Goal: Task Accomplishment & Management: Use online tool/utility

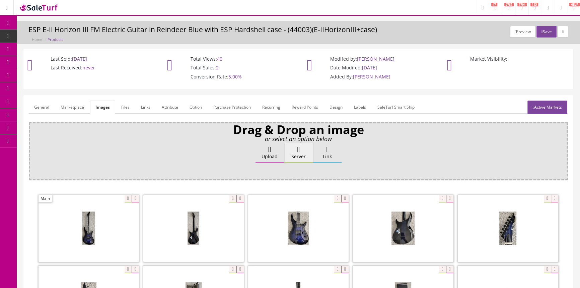
click at [53, 35] on span "Products" at bounding box center [51, 36] width 16 height 6
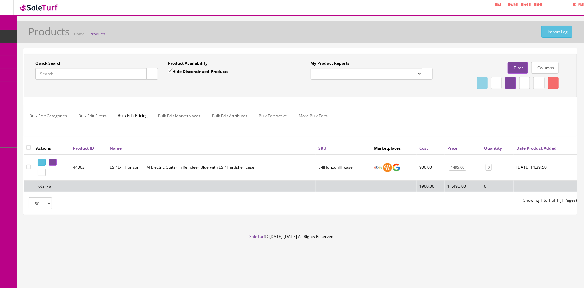
drag, startPoint x: 108, startPoint y: 74, endPoint x: 115, endPoint y: 76, distance: 6.5
click at [108, 74] on input "Quick Search" at bounding box center [90, 74] width 111 height 12
type input "dscn01ncercam"
click at [52, 160] on icon at bounding box center [51, 162] width 1 height 4
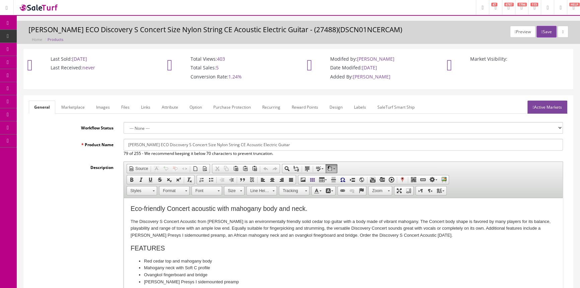
click at [50, 37] on span "Products" at bounding box center [51, 36] width 16 height 6
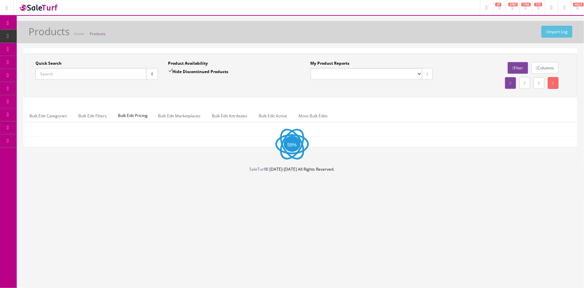
click at [74, 76] on input "Quick Search" at bounding box center [90, 74] width 111 height 12
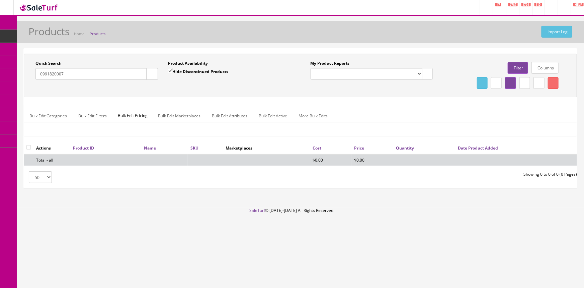
type input "0991820007"
click at [170, 70] on input "Hide Discontinued Products" at bounding box center [170, 71] width 4 height 4
checkbox input "false"
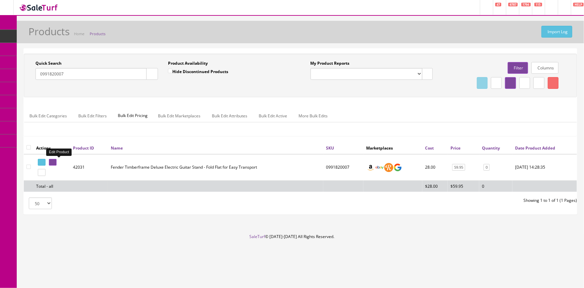
click at [52, 163] on icon at bounding box center [51, 162] width 1 height 4
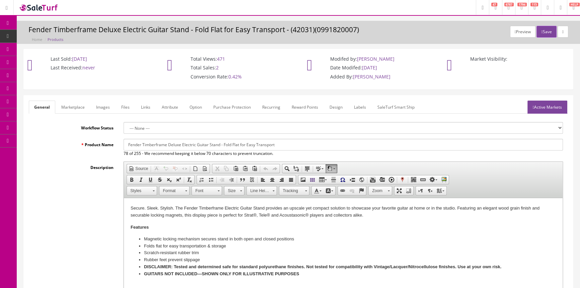
click at [102, 106] on link "Images" at bounding box center [103, 106] width 24 height 13
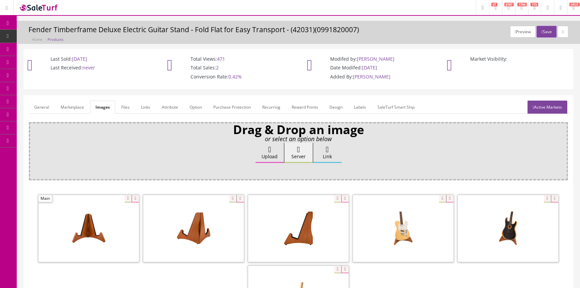
click at [44, 39] on link "Products" at bounding box center [52, 36] width 70 height 13
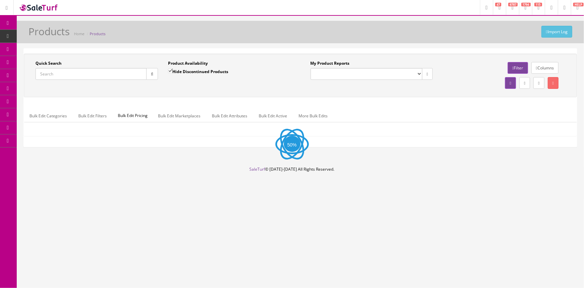
click at [83, 77] on input "Quick Search" at bounding box center [90, 74] width 111 height 12
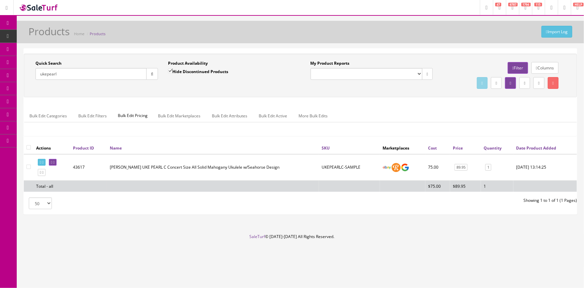
type input "ukepearl"
click at [57, 61] on span "POS Console" at bounding box center [52, 62] width 24 height 6
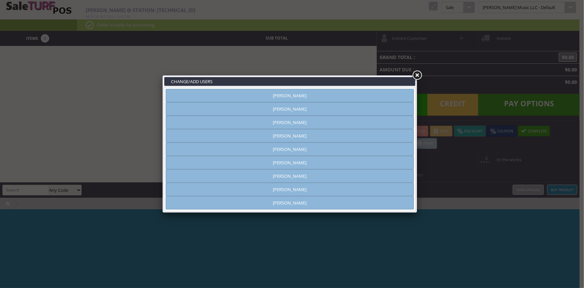
type input "[PERSON_NAME]"
click at [348, 95] on link "[PERSON_NAME]" at bounding box center [290, 95] width 248 height 13
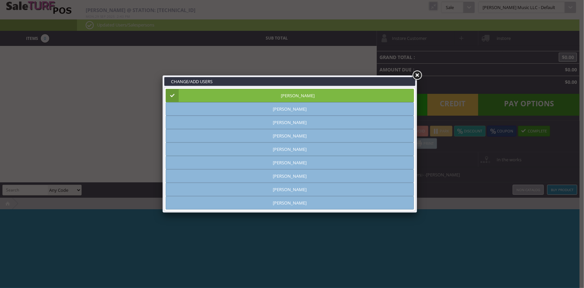
click at [418, 75] on link at bounding box center [417, 75] width 12 height 12
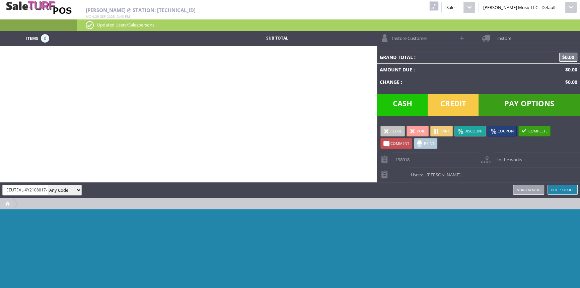
scroll to position [0, 10]
type input "GYPEEUTEAL-XY210801744"
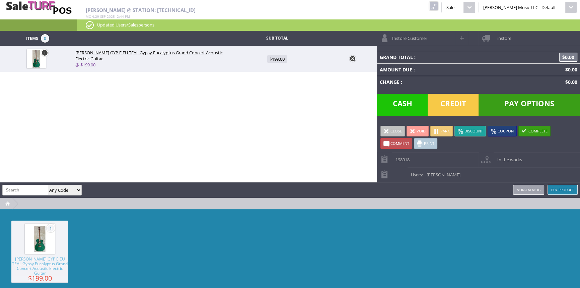
scroll to position [0, 0]
click at [461, 38] on span at bounding box center [462, 38] width 8 height 8
select select "6"
select select "1"
select select "6"
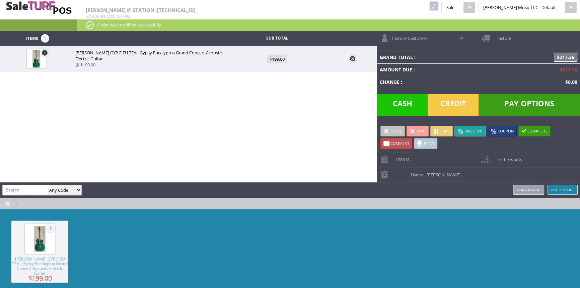
select select "1"
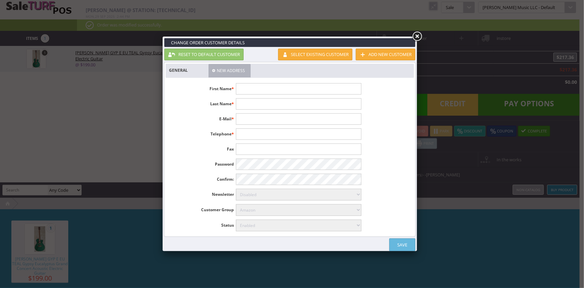
click at [293, 87] on input "text" at bounding box center [298, 88] width 125 height 11
type input "r"
type input "Rose"
type input "Villanueva"
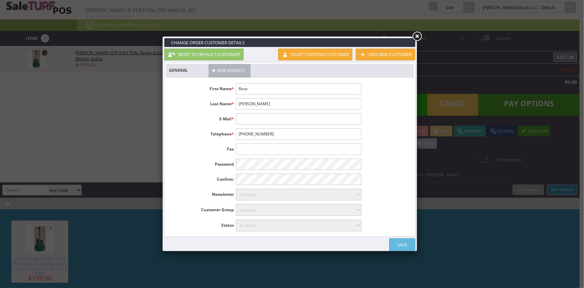
type input "816-405-8281"
click at [394, 241] on link "Save" at bounding box center [402, 244] width 26 height 13
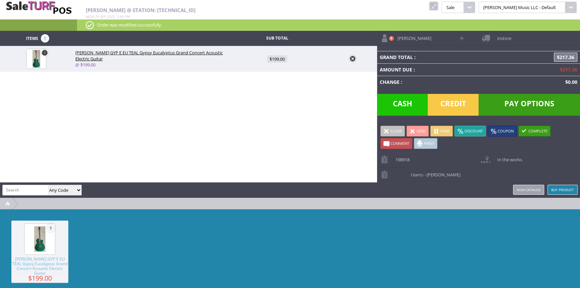
click at [510, 107] on span "Pay Options" at bounding box center [529, 105] width 101 height 22
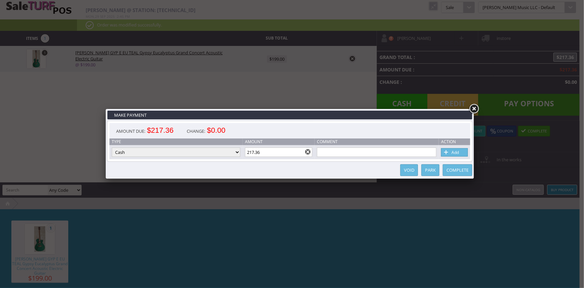
click at [286, 153] on input "217.36" at bounding box center [279, 151] width 68 height 9
type input "2"
type input "20.00"
click at [238, 154] on select "Cash Credit Card Cheque or Money Order" at bounding box center [176, 151] width 129 height 9
select select "credit_card"
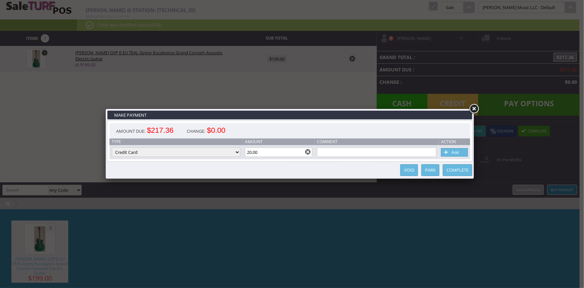
click at [112, 148] on select "Cash Credit Card Cheque or Money Order" at bounding box center [176, 151] width 129 height 9
click at [295, 154] on input "217.36" at bounding box center [279, 151] width 68 height 9
type input "2"
type input "20.00"
click at [453, 154] on link "Add" at bounding box center [454, 152] width 27 height 8
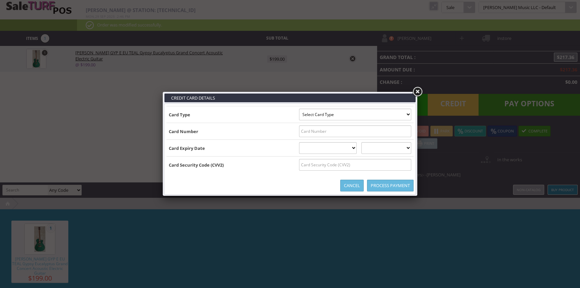
type input "B4412810025172608^VILLANUEVA/ROSARIO^280820114993100100000000"
select select "VISA"
type input "4412810025172608"
select select "08"
select select "2028"
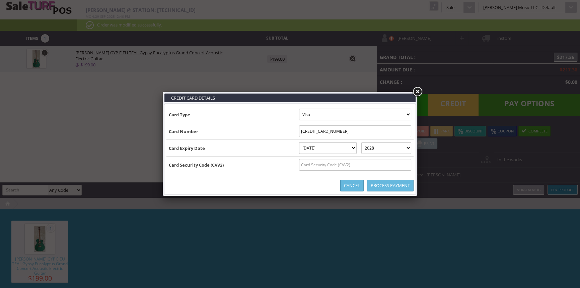
type input "B4412810025172608^VILLANUEVA/ROSARIO^2808201149931001000000004412810025172608=2…"
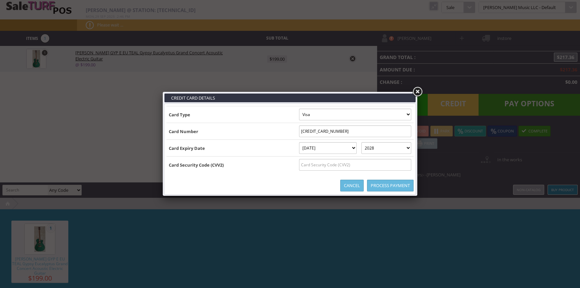
click at [388, 162] on input "text" at bounding box center [355, 165] width 112 height 12
type input "650"
click at [394, 183] on link "Process Payment" at bounding box center [390, 185] width 47 height 12
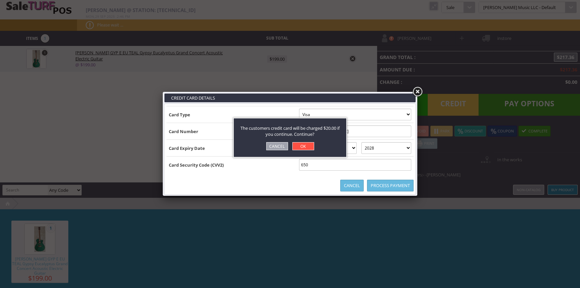
click at [299, 145] on link "OK" at bounding box center [303, 146] width 22 height 8
select select "cash"
type input "217.36"
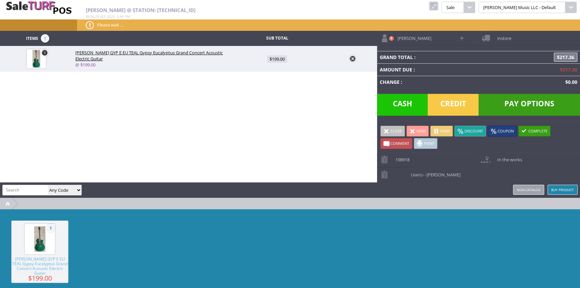
type input "197.36"
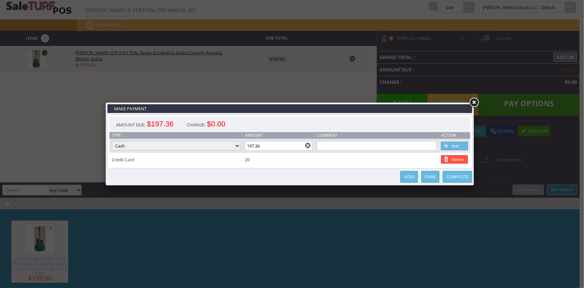
click at [475, 103] on link at bounding box center [474, 102] width 12 height 12
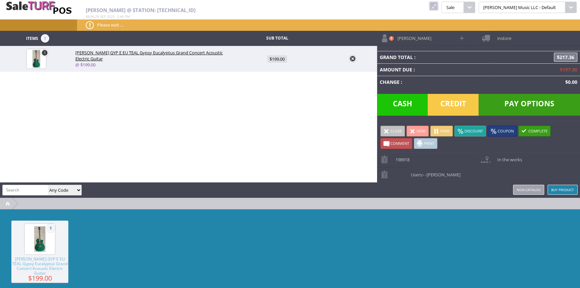
click at [510, 158] on span "In the works" at bounding box center [508, 157] width 28 height 10
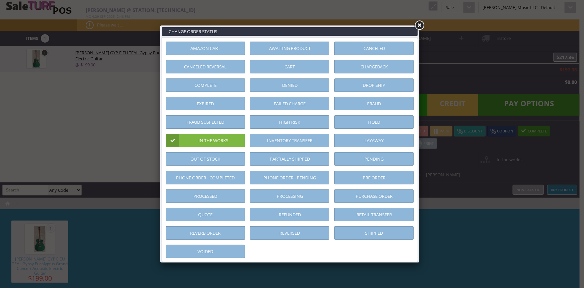
click at [395, 137] on link "Layaway" at bounding box center [374, 140] width 79 height 13
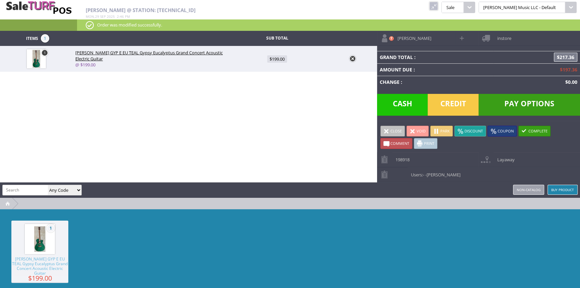
click at [422, 144] on span at bounding box center [420, 143] width 6 height 6
click at [387, 131] on span at bounding box center [386, 131] width 6 height 6
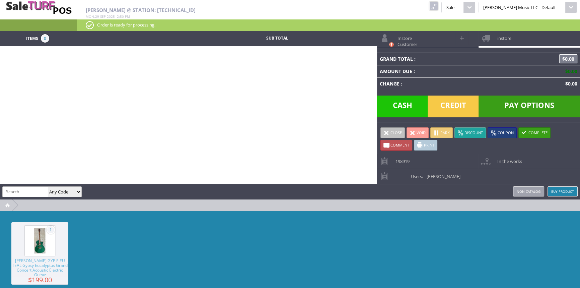
drag, startPoint x: 454, startPoint y: 5, endPoint x: 440, endPoint y: 9, distance: 14.8
click at [438, 6] on link at bounding box center [433, 6] width 9 height 9
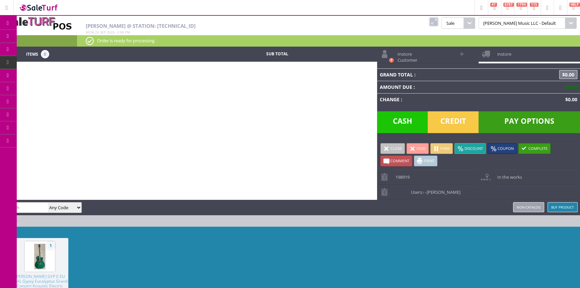
click at [44, 30] on link "Products" at bounding box center [52, 36] width 70 height 13
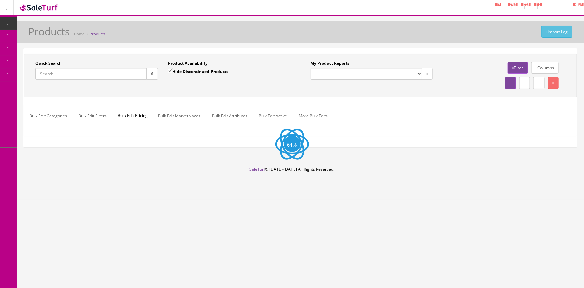
click at [79, 71] on input "Quick Search" at bounding box center [90, 74] width 111 height 12
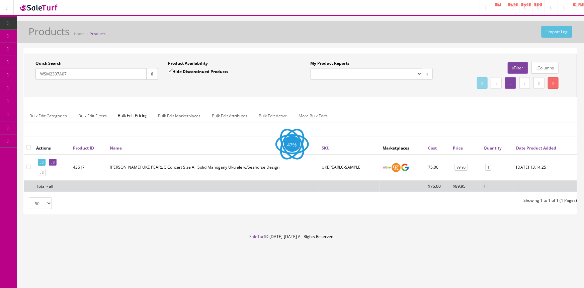
type input "WSM2307A07"
click at [168, 71] on input "Hide Discontinued Products" at bounding box center [170, 71] width 4 height 4
checkbox input "false"
click at [155, 74] on button "button" at bounding box center [152, 74] width 12 height 12
click at [165, 87] on div "Quick Search WSM2307A07 Date From Product Availability Hide Discontinued Produc…" at bounding box center [300, 75] width 550 height 30
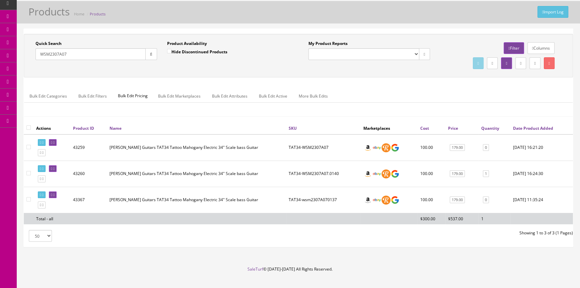
scroll to position [30, 0]
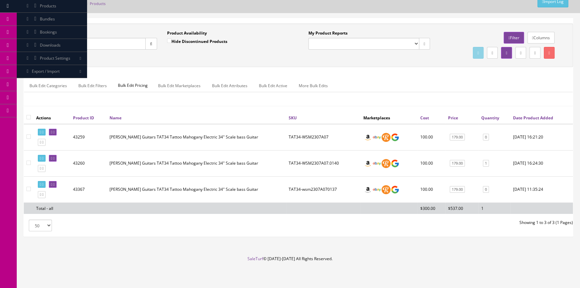
drag, startPoint x: 66, startPoint y: 158, endPoint x: 59, endPoint y: 158, distance: 7.4
click at [91, 35] on div "Quick Search WSM2307A07" at bounding box center [96, 39] width 122 height 19
click at [92, 40] on input "WSM2307A07" at bounding box center [90, 44] width 110 height 12
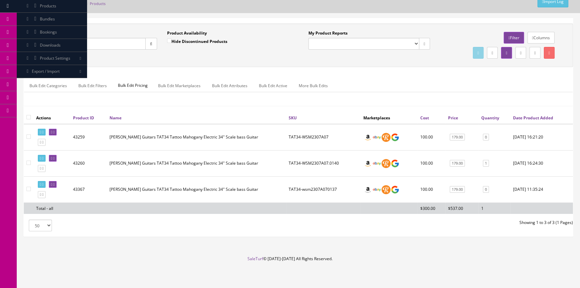
click at [39, 33] on icon at bounding box center [35, 31] width 7 height 5
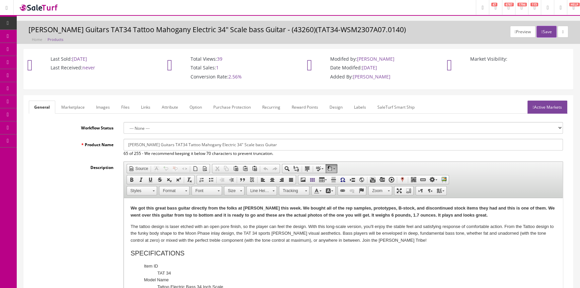
click at [106, 110] on link "Images" at bounding box center [103, 106] width 24 height 13
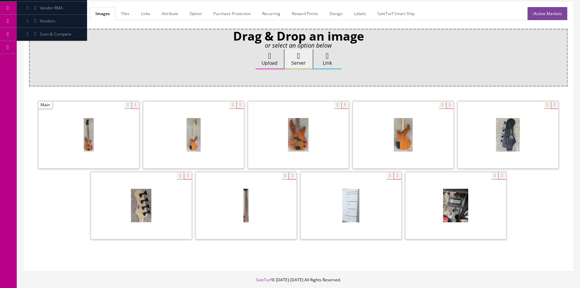
scroll to position [129, 0]
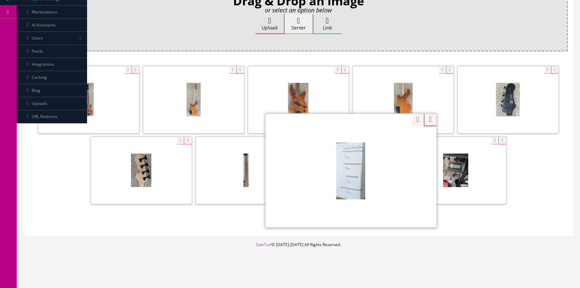
click at [389, 139] on div "Zoom" at bounding box center [351, 170] width 171 height 114
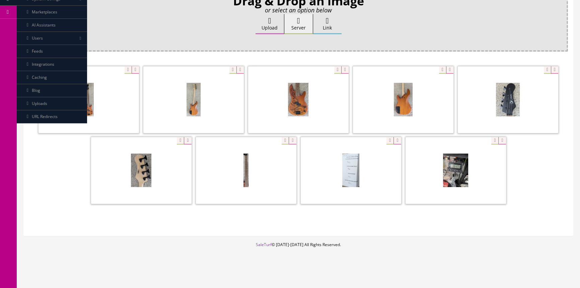
click at [411, 120] on div "Zoom" at bounding box center [298, 135] width 539 height 141
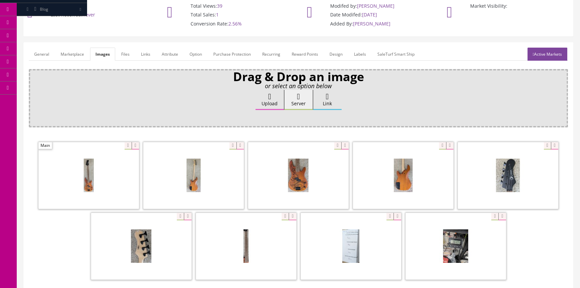
scroll to position [0, 0]
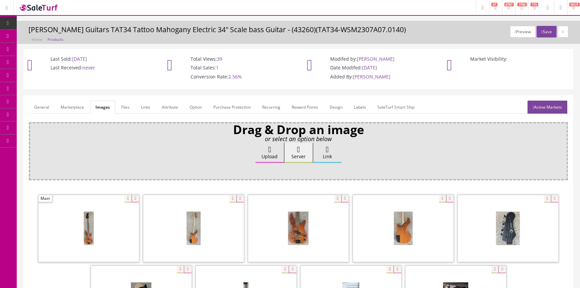
click at [52, 106] on link "General" at bounding box center [42, 106] width 26 height 13
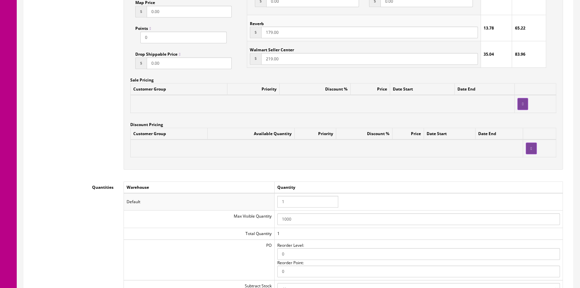
scroll to position [609, 0]
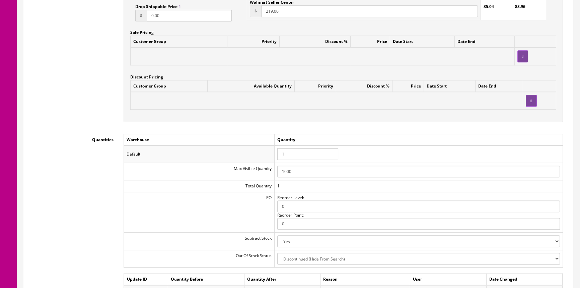
click at [310, 156] on input "1" at bounding box center [307, 154] width 61 height 12
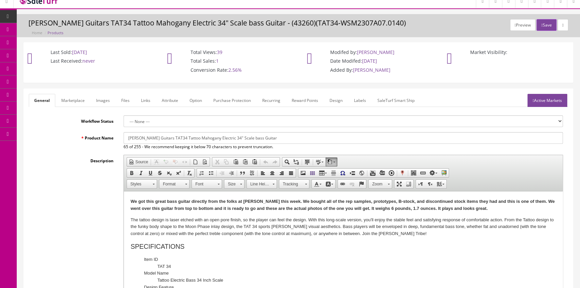
scroll to position [0, 0]
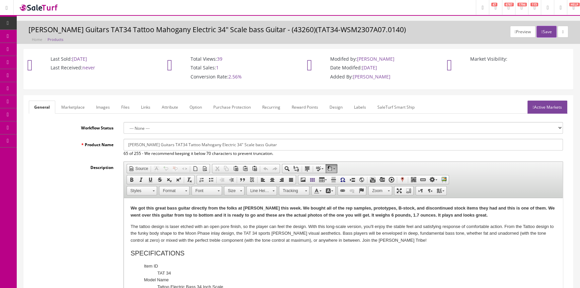
type input "0"
click at [551, 37] on div "Preview Save Luna Guitars TAT34 Tattoo Mahogany Electric 34" Scale bass Guitar …" at bounding box center [298, 34] width 553 height 17
click at [552, 35] on button "Save" at bounding box center [546, 32] width 20 height 12
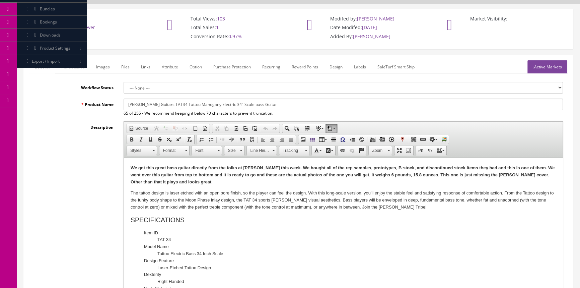
scroll to position [30, 0]
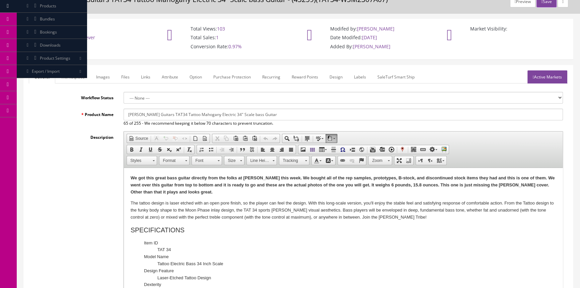
click at [111, 76] on link "Images" at bounding box center [103, 76] width 24 height 13
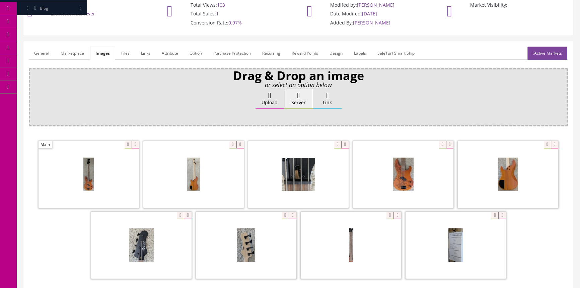
scroll to position [61, 0]
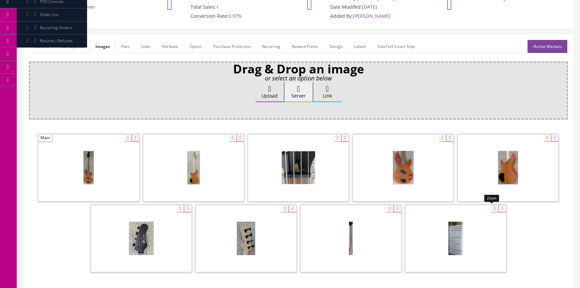
click at [488, 207] on div at bounding box center [456, 238] width 100 height 67
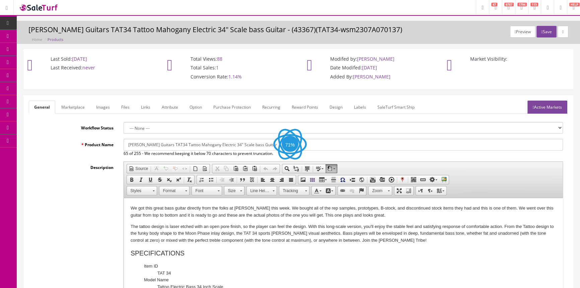
click at [95, 109] on link "Images" at bounding box center [103, 106] width 24 height 13
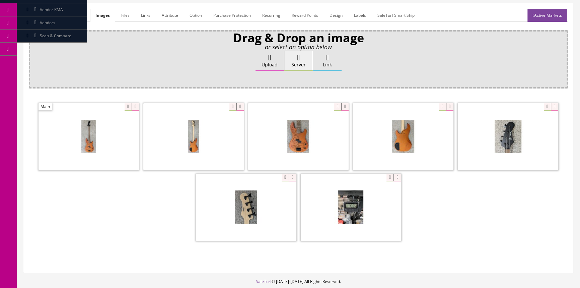
scroll to position [129, 0]
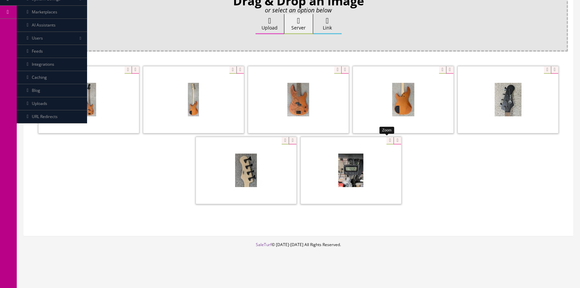
click at [384, 139] on div at bounding box center [351, 170] width 100 height 67
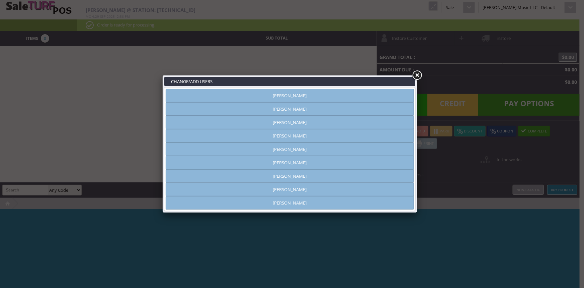
type input "amber helgren"
click at [286, 191] on link "Vincent VanBebber" at bounding box center [290, 189] width 248 height 13
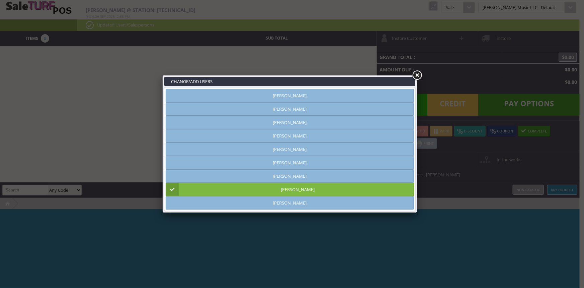
click at [420, 73] on link at bounding box center [417, 75] width 12 height 12
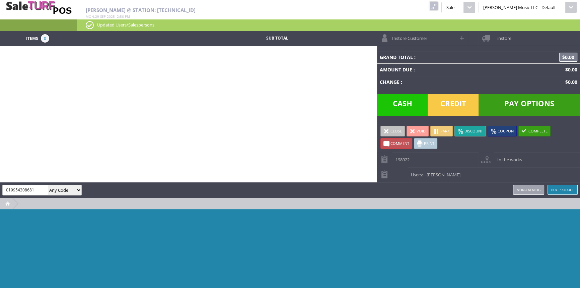
type input "019954308681"
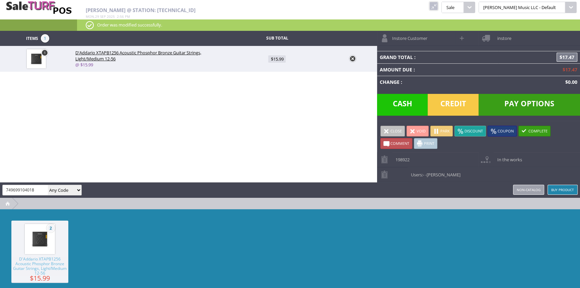
type input "749699104018"
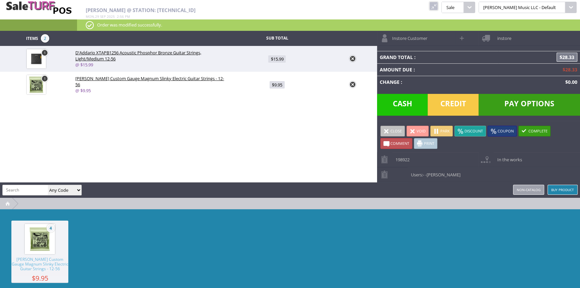
click at [448, 106] on span "Credit" at bounding box center [453, 105] width 51 height 22
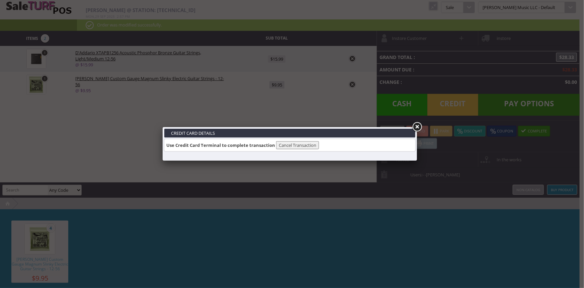
click at [419, 125] on link at bounding box center [417, 127] width 12 height 12
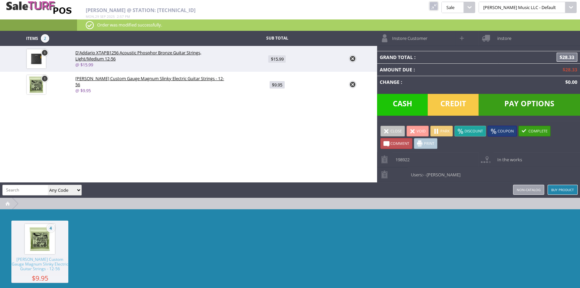
click at [522, 107] on span "Pay Options" at bounding box center [529, 105] width 101 height 22
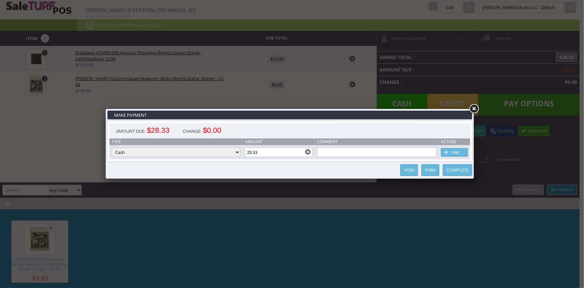
click at [141, 151] on select "Cash Credit Card Cheque or Money Order" at bounding box center [176, 151] width 129 height 9
select select "credit_card"
click at [112, 148] on select "Cash Credit Card Cheque or Money Order" at bounding box center [176, 151] width 129 height 9
click at [461, 153] on link "Add" at bounding box center [454, 152] width 27 height 8
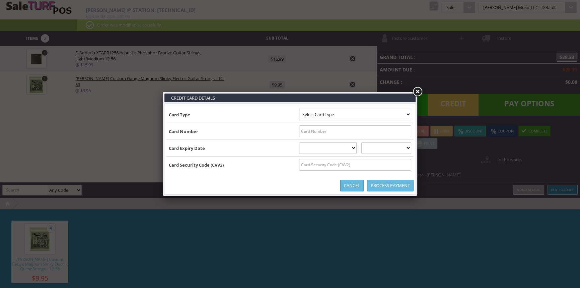
type input "B5153090109710298^NICHOLAS/JOHN^251220146329155"
select select "MASTERCARD"
type input "5153090109710298"
select select "12"
select select "2025"
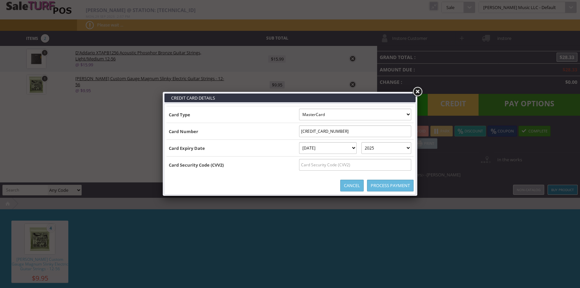
type input "B5153090109710298^NICHOLAS/JOHN^251220146329155153090109710298=2512201463291544"
click at [321, 164] on input "text" at bounding box center [355, 165] width 112 height 12
type input "449"
click at [385, 188] on link "Process Payment" at bounding box center [390, 185] width 47 height 12
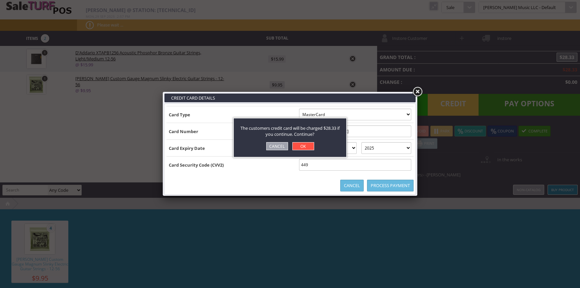
click at [311, 146] on link "OK" at bounding box center [303, 146] width 22 height 8
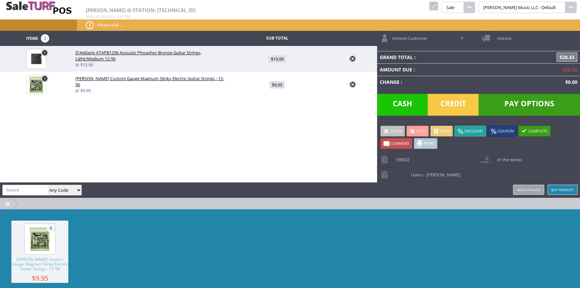
type input "0"
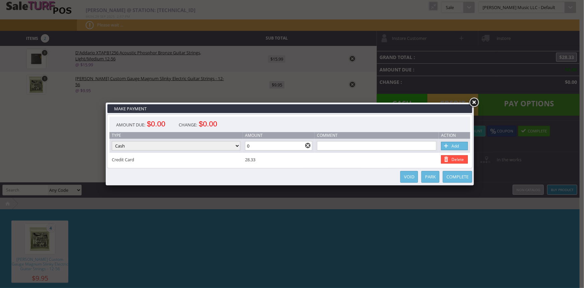
click at [464, 182] on link "Complete" at bounding box center [457, 177] width 29 height 12
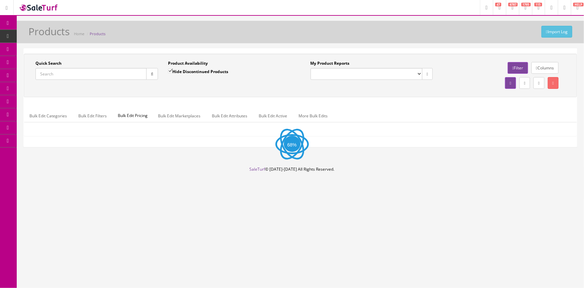
click at [56, 71] on input "Quick Search" at bounding box center [90, 74] width 111 height 12
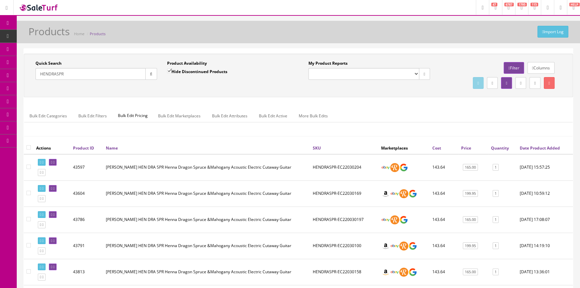
click at [76, 68] on input "HENDRASPR" at bounding box center [90, 74] width 110 height 12
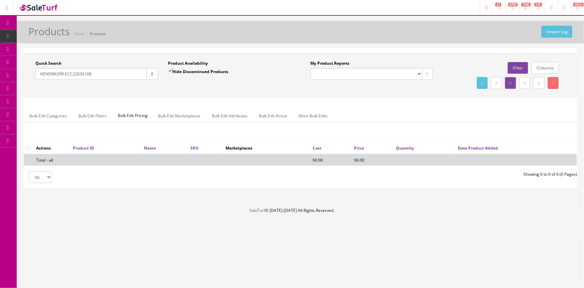
type input "HENDRASPR-ECC22030168"
click at [172, 69] on input "Hide Discontinued Products" at bounding box center [170, 71] width 4 height 4
checkbox input "false"
click at [72, 72] on input "HENDRASPR-ECC22030168" at bounding box center [90, 74] width 111 height 12
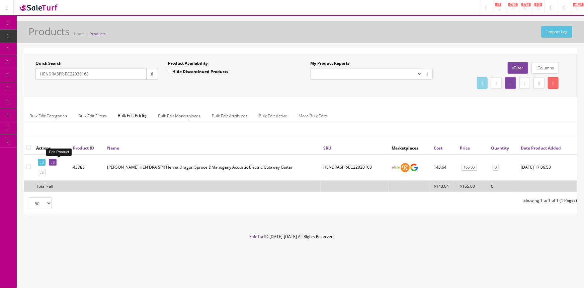
type input "HENDRASPR-EC22030168"
click at [55, 161] on icon at bounding box center [53, 162] width 1 height 4
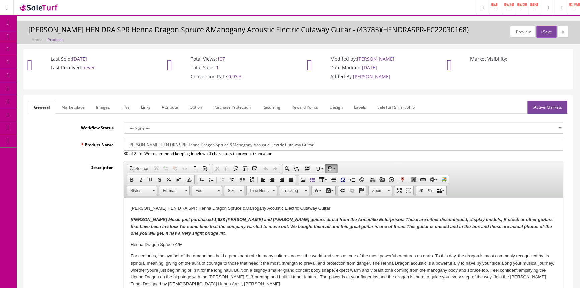
click at [97, 109] on link "Images" at bounding box center [103, 106] width 24 height 13
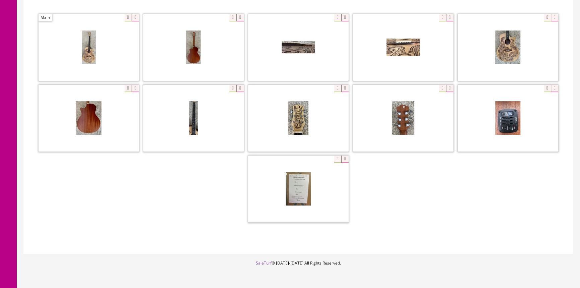
scroll to position [199, 0]
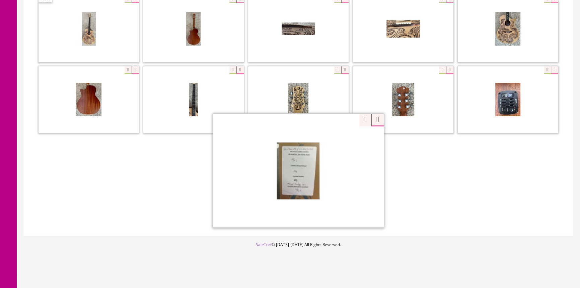
click at [330, 139] on div "Zoom" at bounding box center [298, 170] width 171 height 114
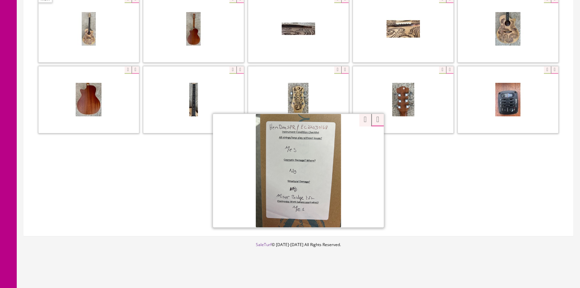
click at [522, 224] on div "Drag & Drop an image or select an option below Upload Server Link Ok WM Left To…" at bounding box center [298, 77] width 539 height 308
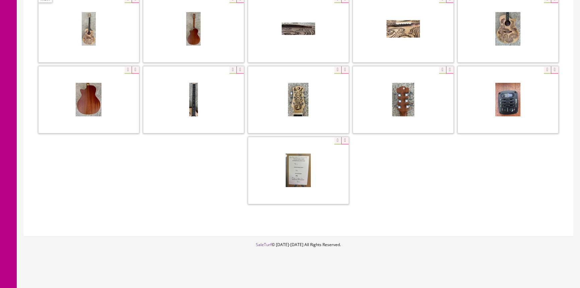
click at [331, 144] on span at bounding box center [298, 170] width 100 height 67
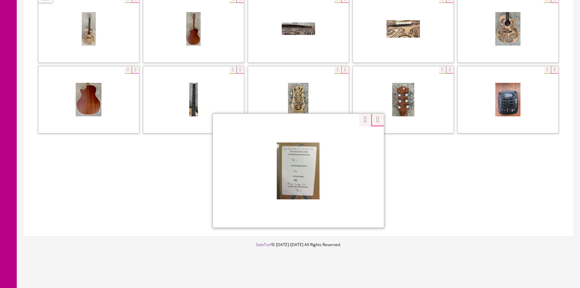
click at [333, 139] on div "Zoom" at bounding box center [298, 170] width 171 height 114
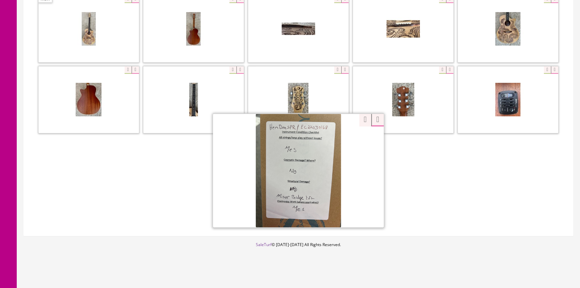
click at [357, 119] on div "Zoom" at bounding box center [298, 100] width 539 height 212
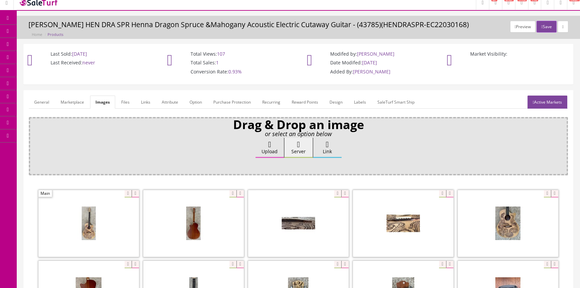
scroll to position [0, 0]
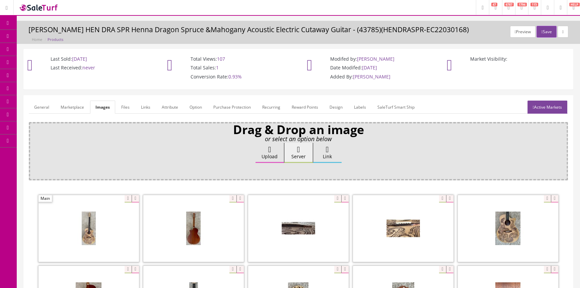
click at [56, 36] on span "Products" at bounding box center [48, 36] width 16 height 6
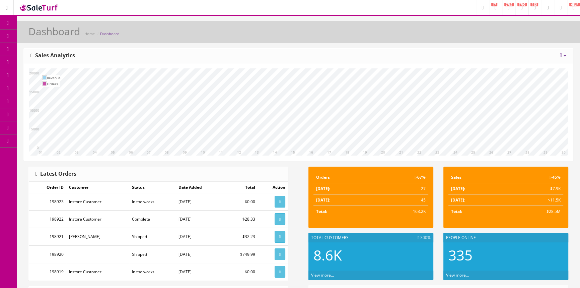
click at [75, 34] on link "Products" at bounding box center [52, 36] width 70 height 13
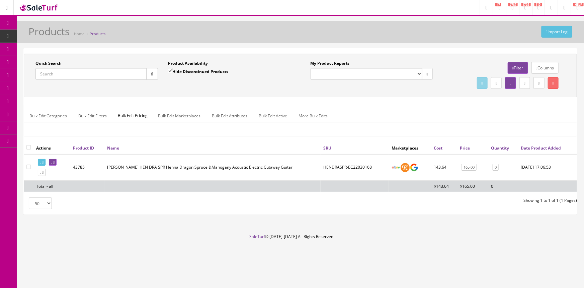
click at [88, 73] on input "Quick Search" at bounding box center [90, 74] width 111 height 12
type input "ukepearlc"
click at [169, 70] on input "Hide Discontinued Products" at bounding box center [170, 71] width 4 height 4
checkbox input "false"
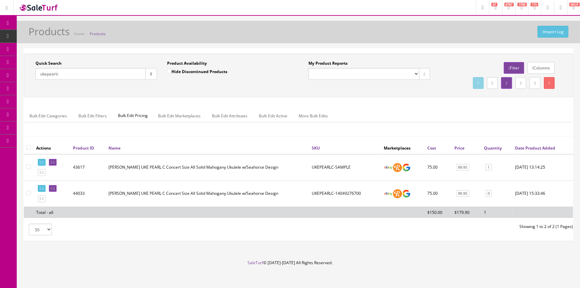
click at [52, 188] on icon at bounding box center [51, 189] width 1 height 4
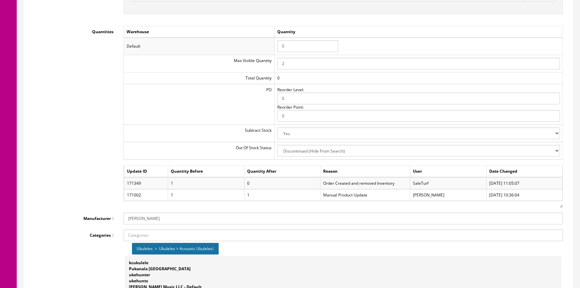
scroll to position [791, 0]
